Goal: Information Seeking & Learning: Check status

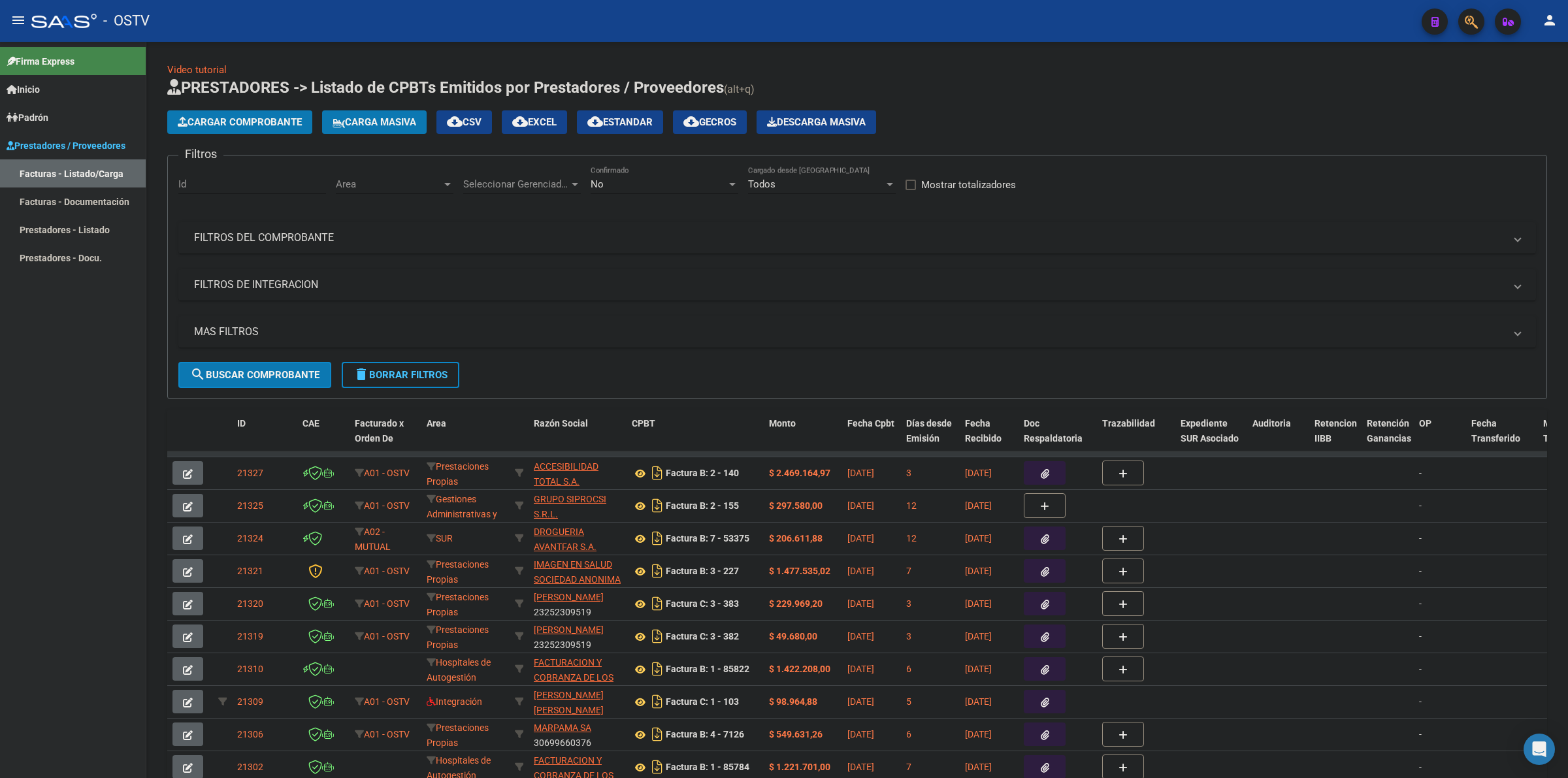
click at [962, 92] on h1 "PRESTADORES -> Listado de CPBTs Emitidos por Prestadores / Proveedores (alt+q)" at bounding box center [858, 88] width 1380 height 23
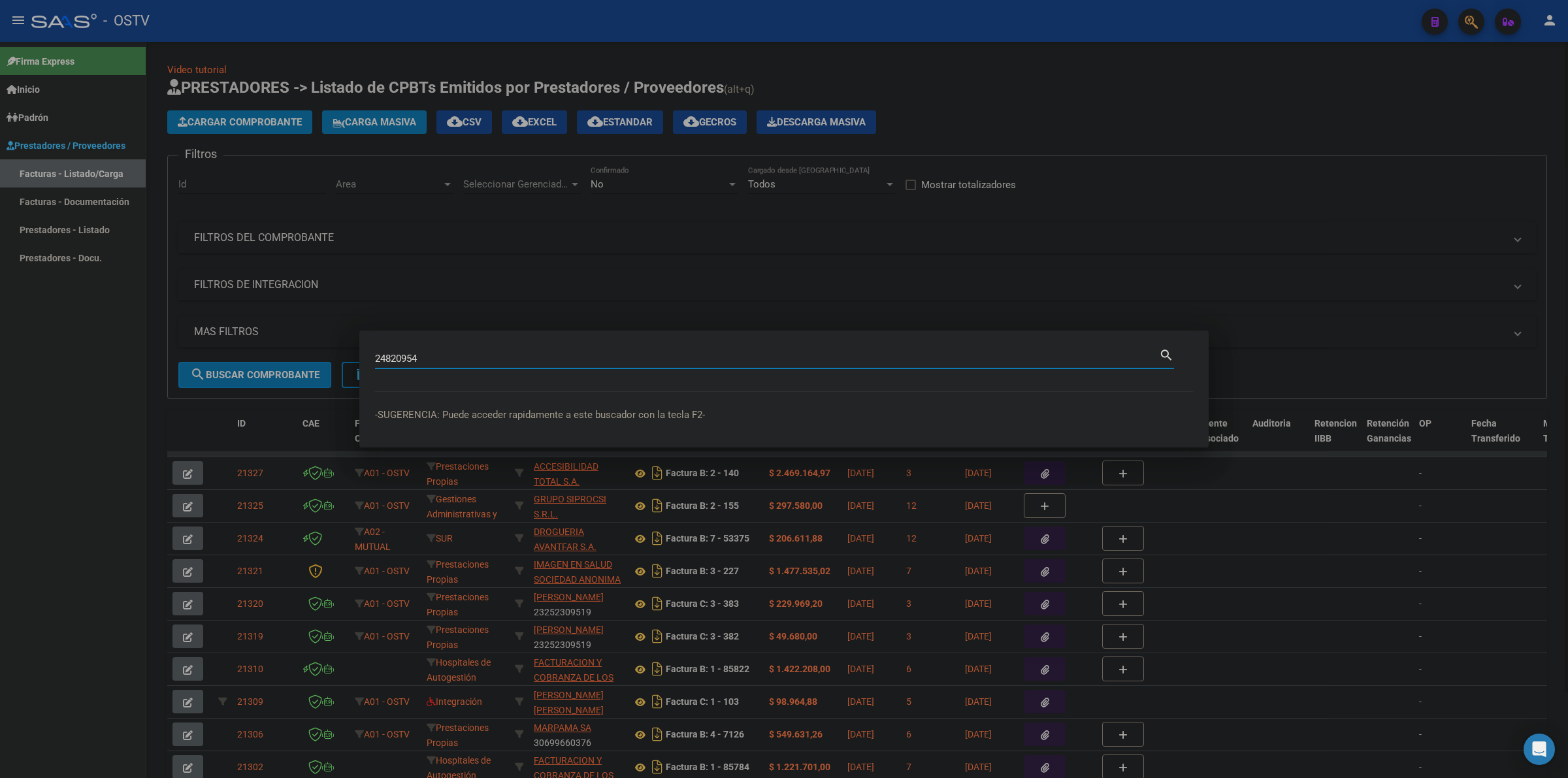
type input "24820954"
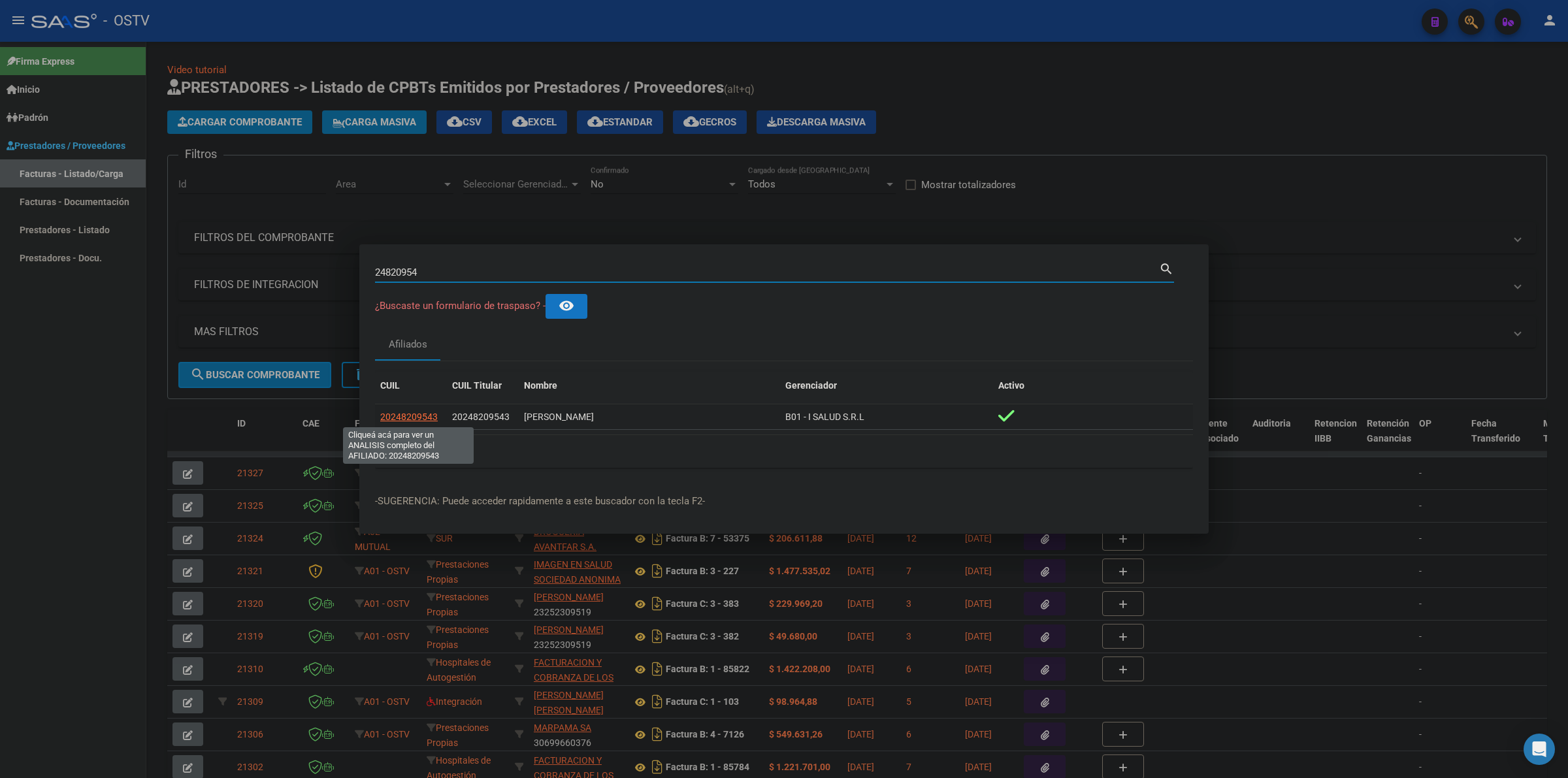
click at [426, 412] on span "20248209543" at bounding box center [409, 416] width 57 height 10
type textarea "20248209543"
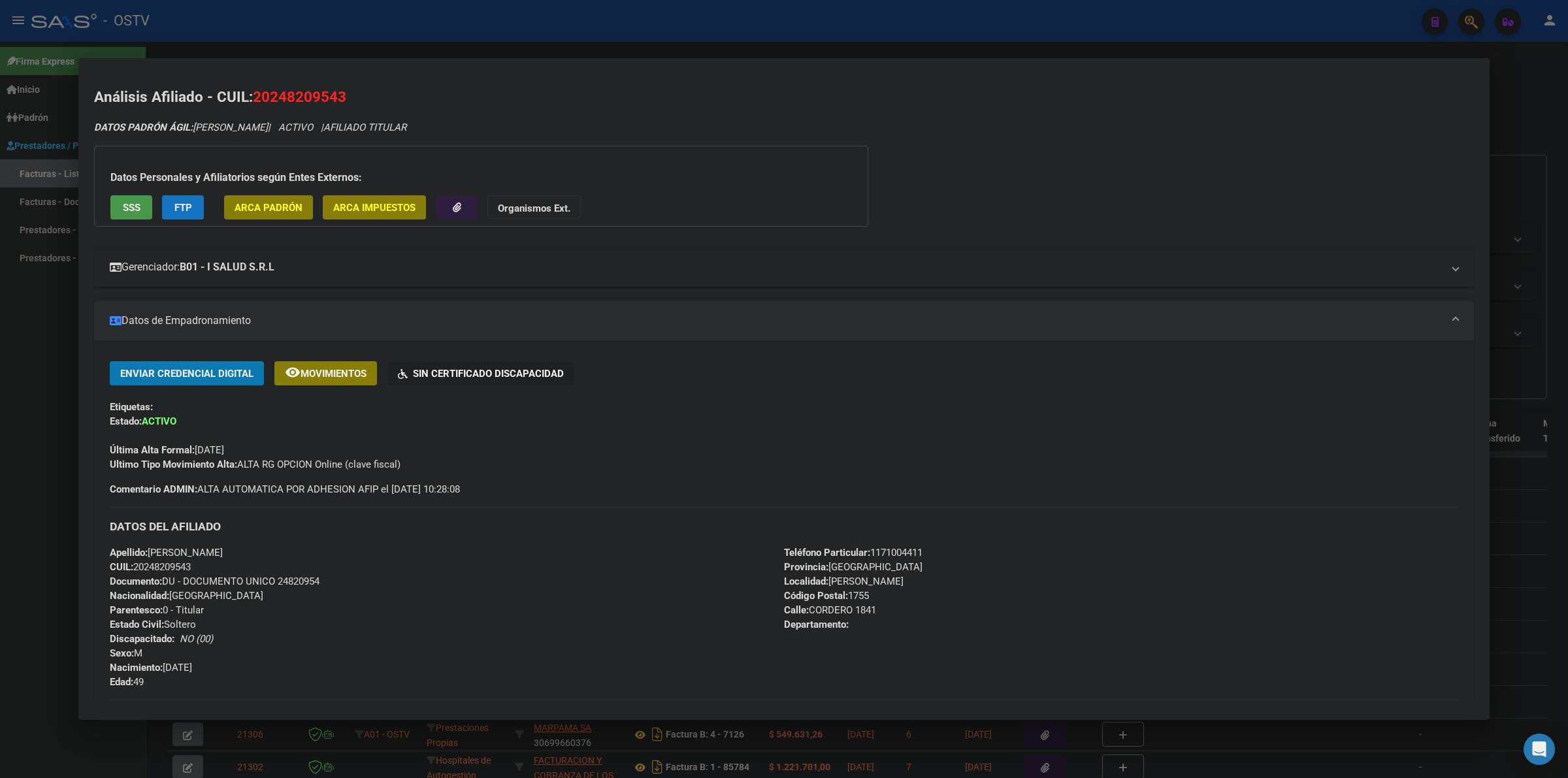
click at [575, 258] on mat-expansion-panel-header "Gerenciador: B01 - I SALUD S.R.L" at bounding box center [784, 268] width 1380 height 39
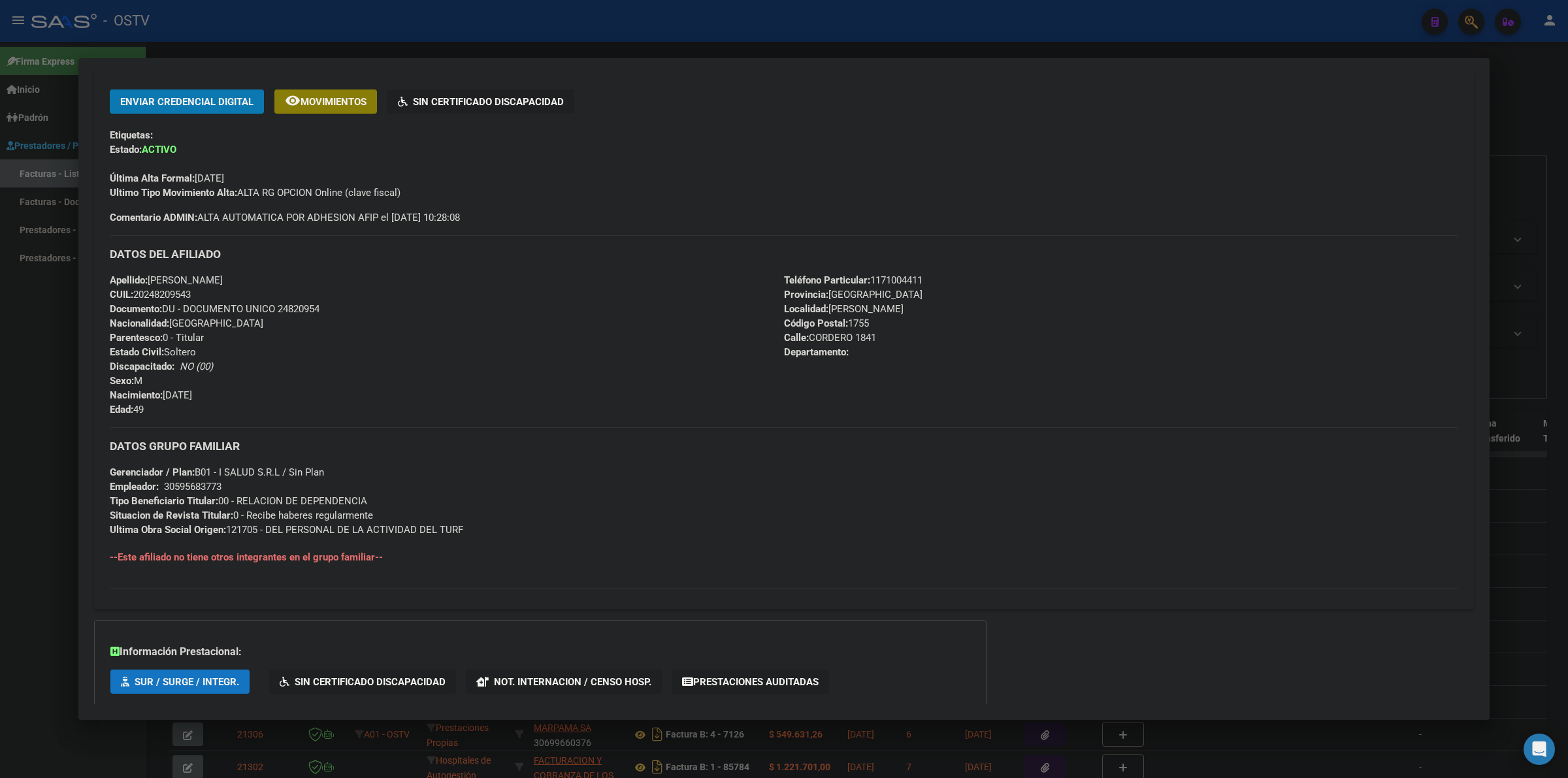
scroll to position [809, 0]
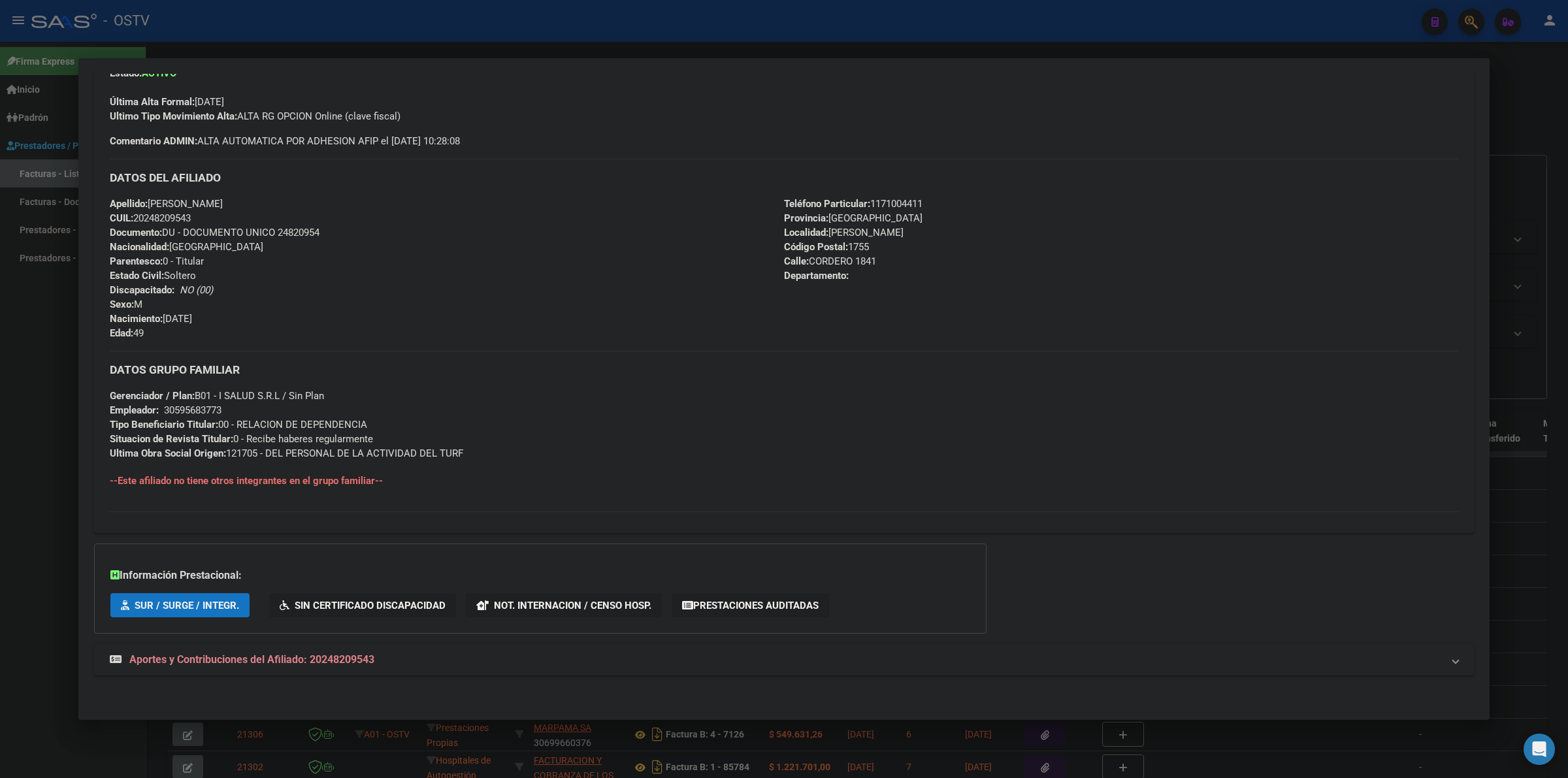
click at [327, 652] on strong "Aportes y Contribuciones del Afiliado: 20248209543" at bounding box center [241, 660] width 264 height 15
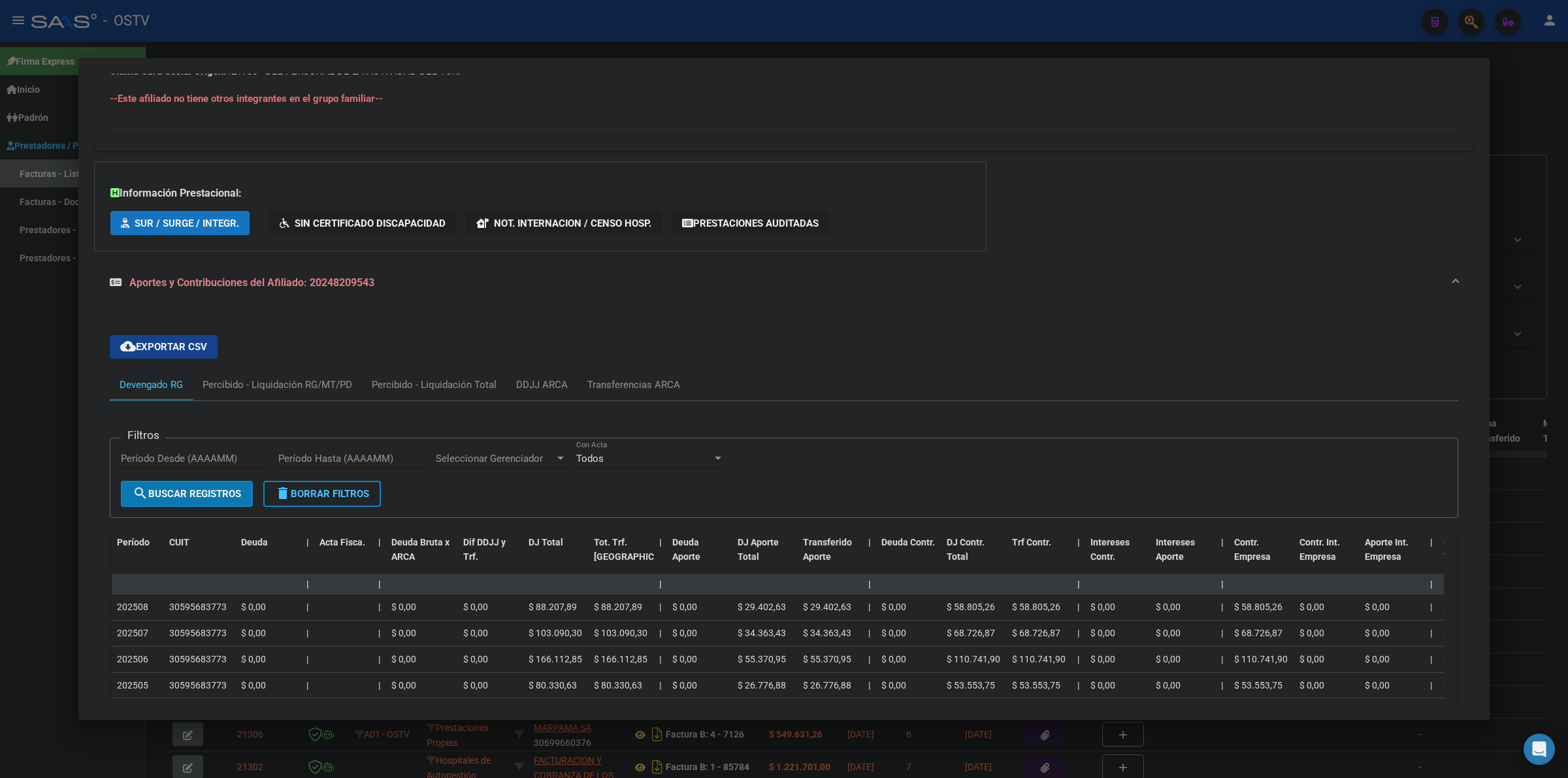
click at [311, 271] on mat-expansion-panel-header "Aportes y Contribuciones del Afiliado: 20248209543" at bounding box center [784, 282] width 1380 height 42
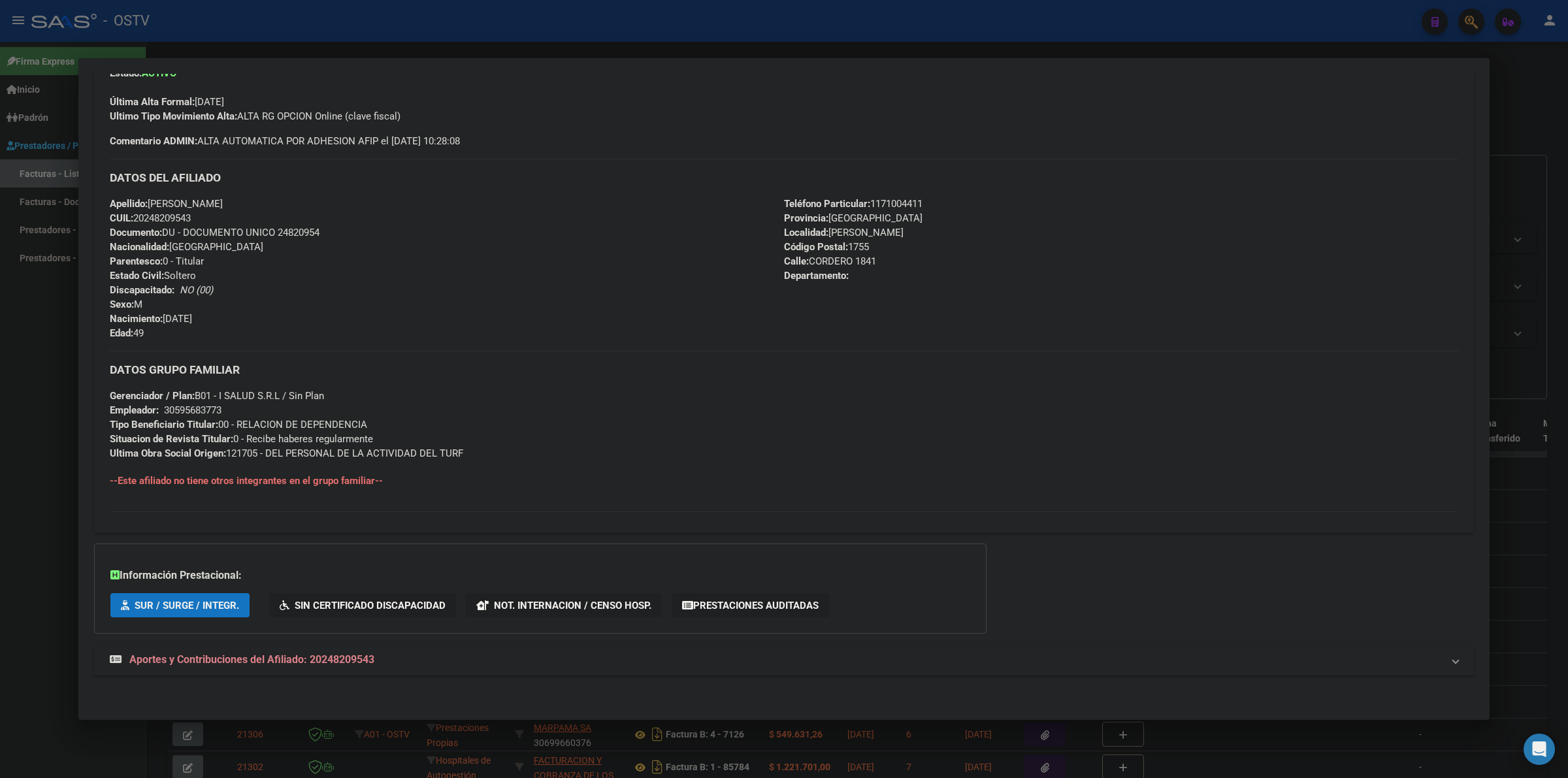
scroll to position [673, 0]
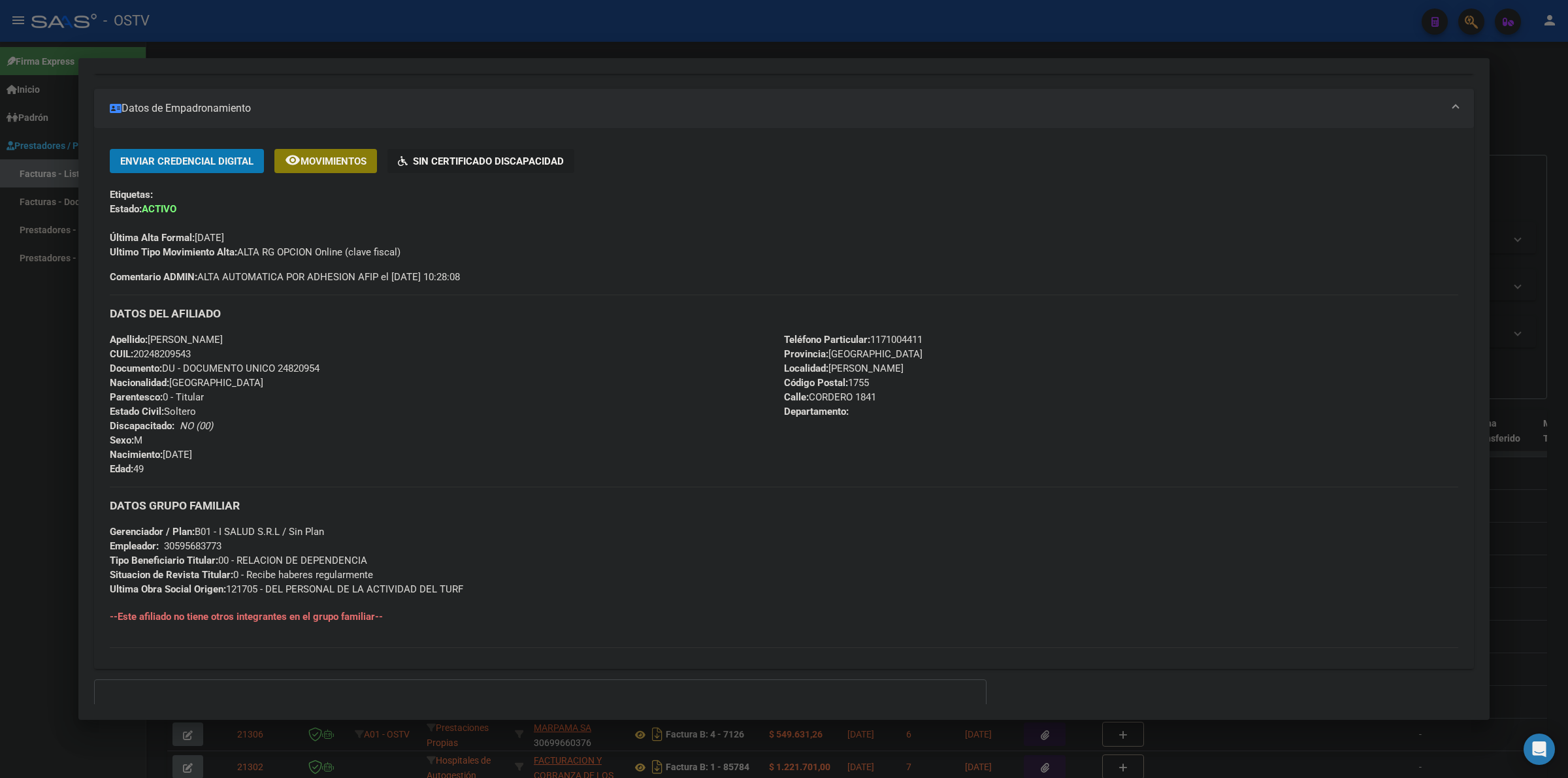
click at [706, 390] on div "Apellido: [PERSON_NAME]: 20248209543 Documento: DU - DOCUMENTO UNICO 24820954 N…" at bounding box center [446, 404] width 675 height 144
click at [37, 451] on div at bounding box center [784, 389] width 1568 height 778
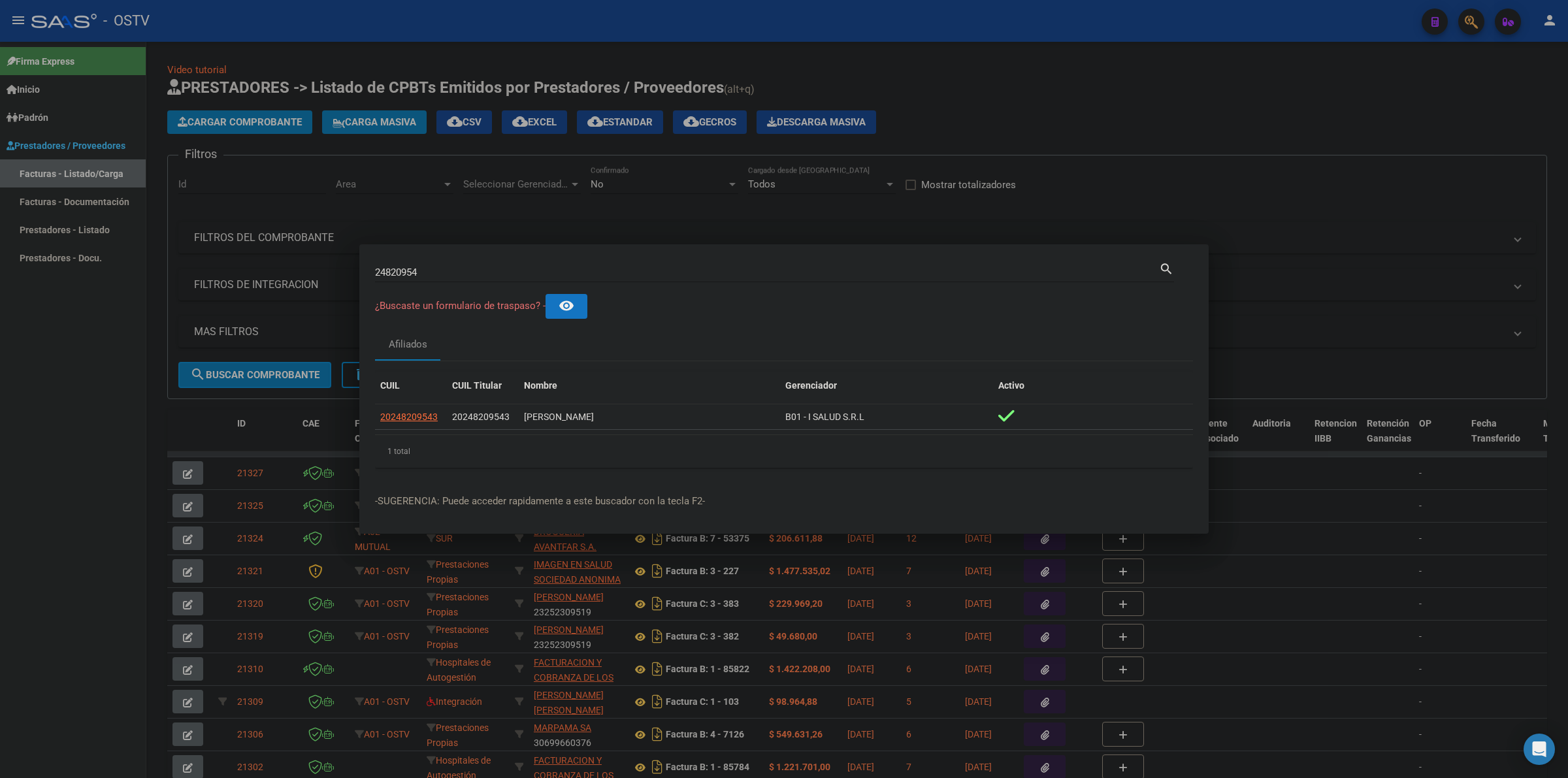
click at [1134, 72] on div at bounding box center [784, 389] width 1568 height 778
